Goal: Task Accomplishment & Management: Use online tool/utility

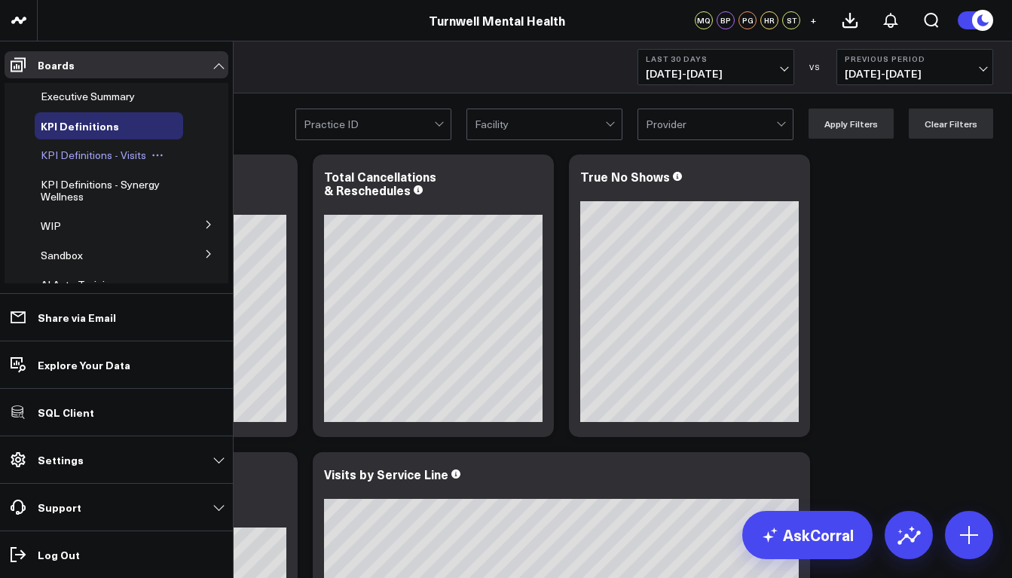
click at [100, 156] on span "KPI Definitions - Visits" at bounding box center [93, 155] width 105 height 14
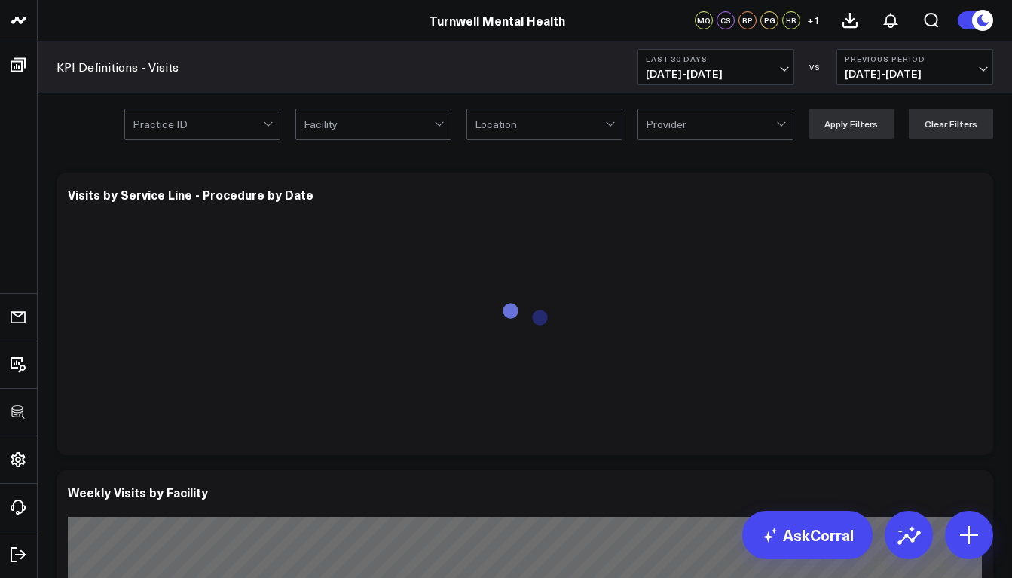
click at [504, 127] on div "Location" at bounding box center [540, 124] width 130 height 12
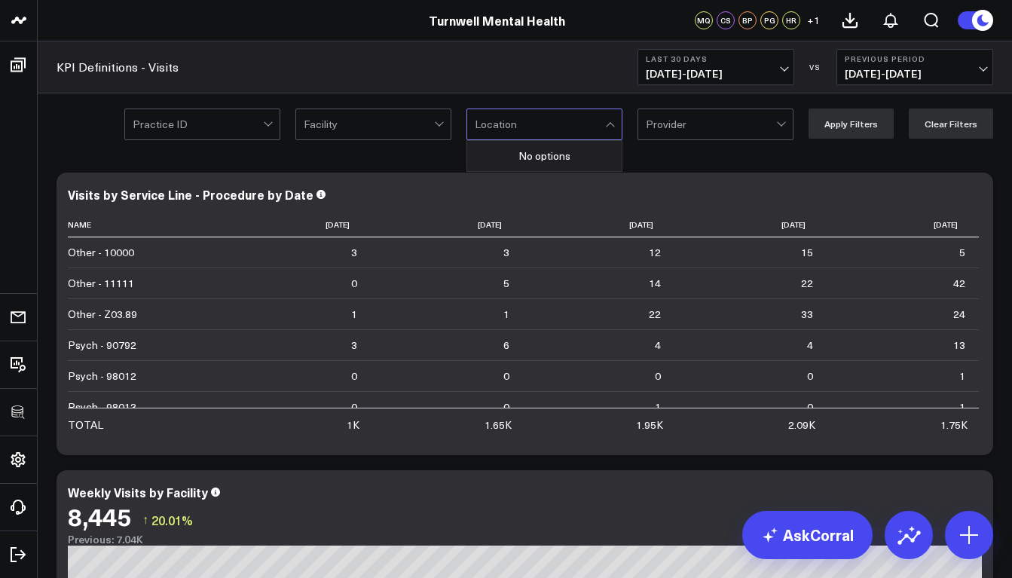
click at [564, 121] on div at bounding box center [540, 124] width 130 height 30
click at [979, 198] on icon at bounding box center [973, 197] width 18 height 18
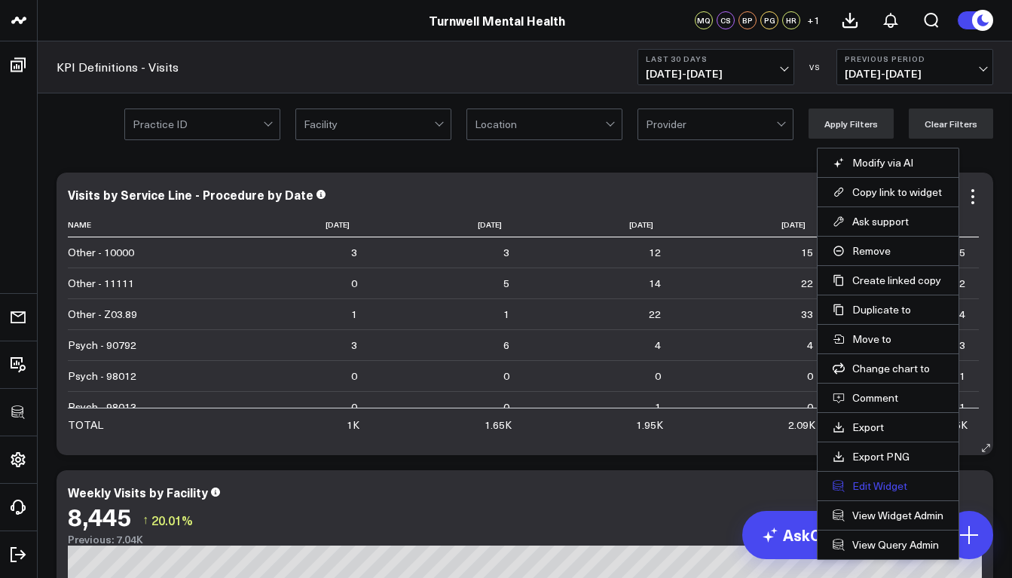
click at [877, 486] on button "Edit Widget" at bounding box center [888, 486] width 111 height 14
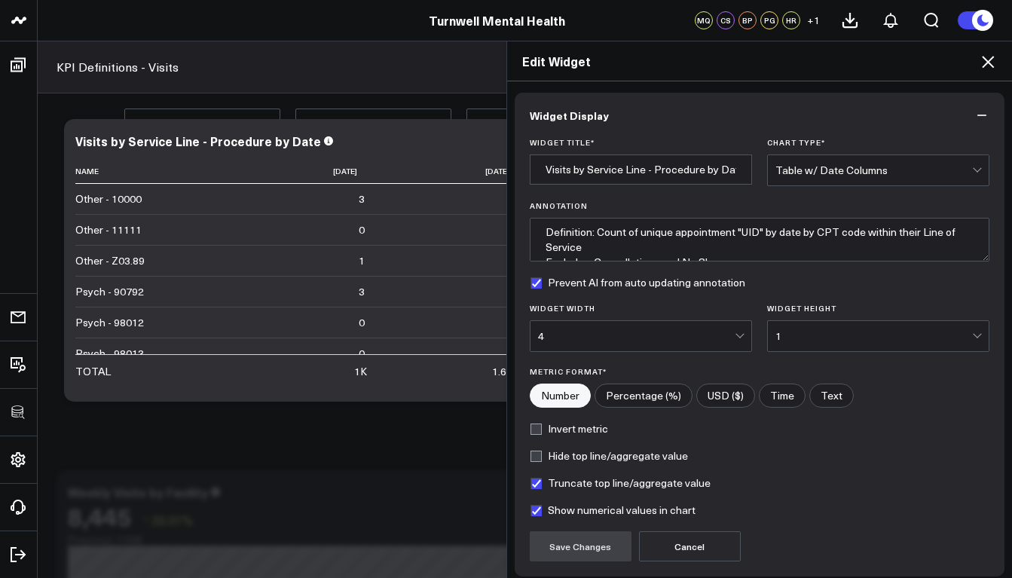
click at [992, 57] on icon at bounding box center [988, 62] width 18 height 18
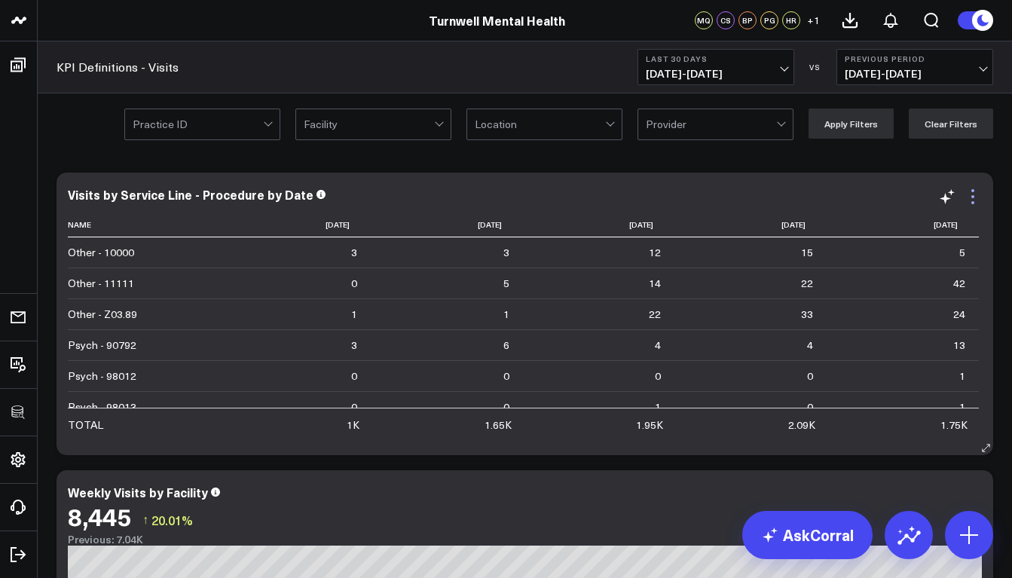
click at [971, 198] on icon at bounding box center [973, 197] width 18 height 18
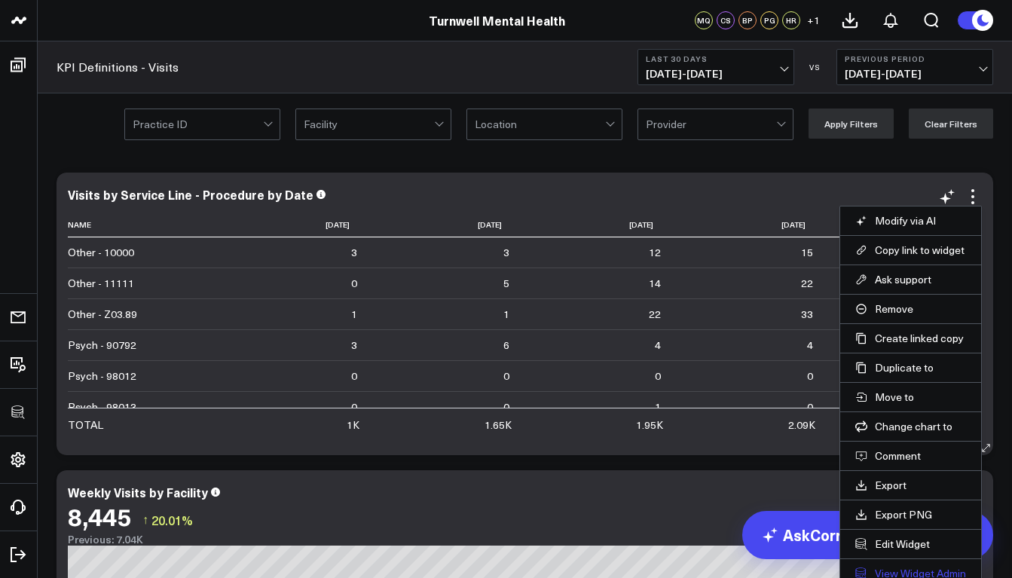
click at [903, 570] on link "View Widget Admin" at bounding box center [910, 574] width 111 height 14
